Goal: Find specific page/section: Find specific page/section

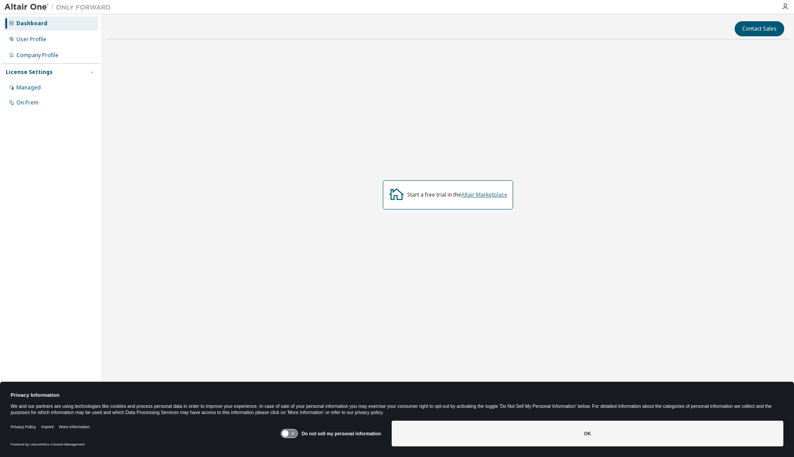
click at [482, 195] on link "Altair Marketplace" at bounding box center [484, 195] width 46 height 8
